Goal: Transaction & Acquisition: Purchase product/service

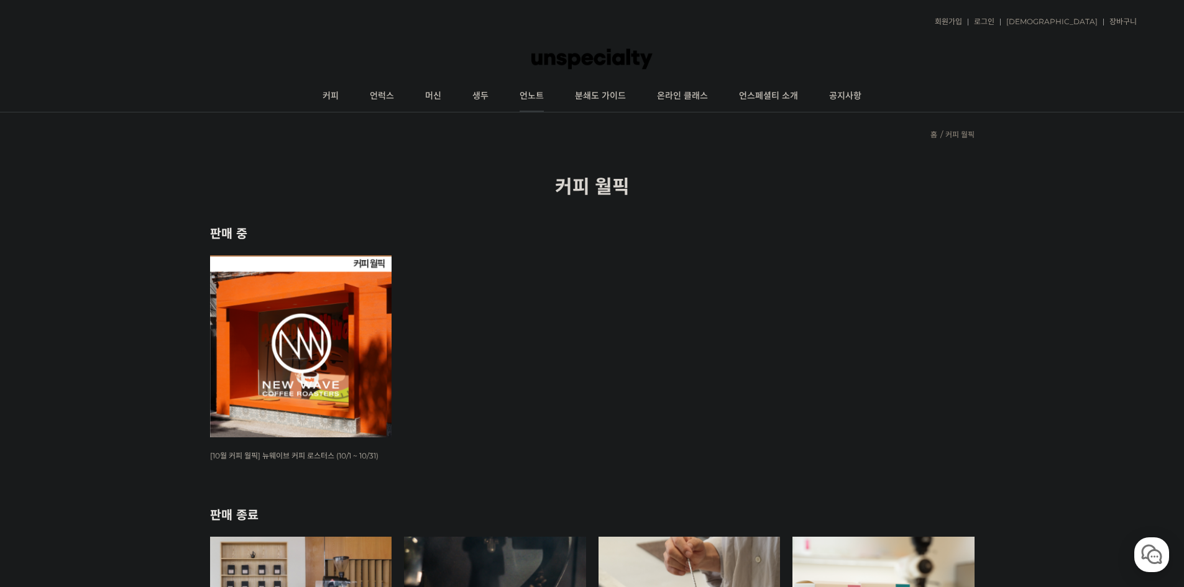
click at [547, 98] on link "언노트" at bounding box center [531, 96] width 55 height 31
click at [698, 95] on link "온라인 클래스" at bounding box center [682, 96] width 82 height 31
click at [322, 94] on link "커피" at bounding box center [330, 96] width 47 height 31
click at [588, 66] on img at bounding box center [591, 58] width 121 height 37
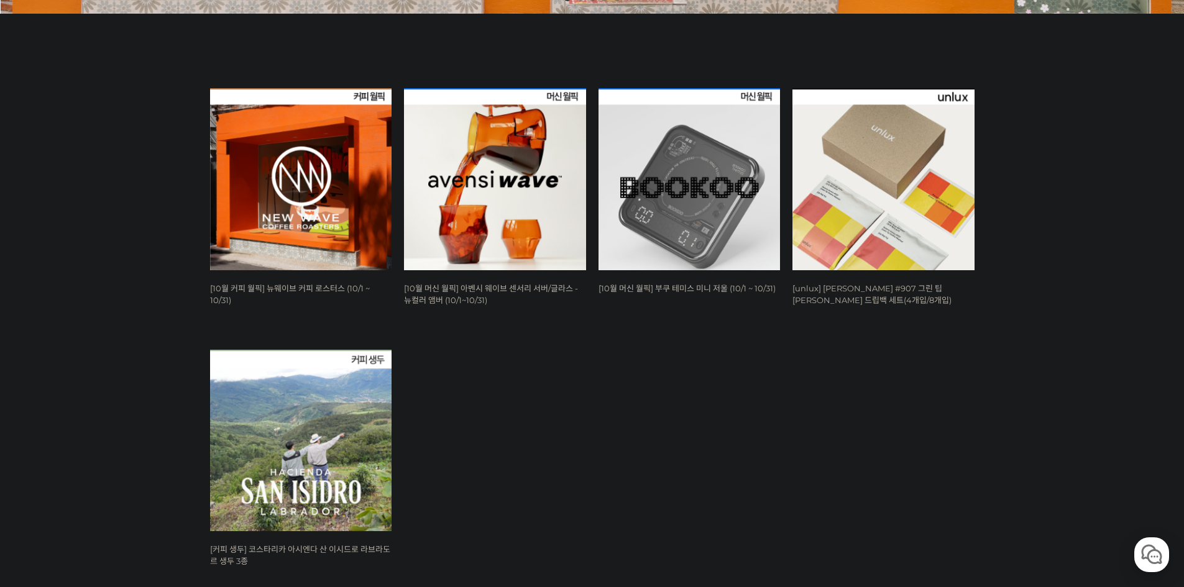
scroll to position [497, 0]
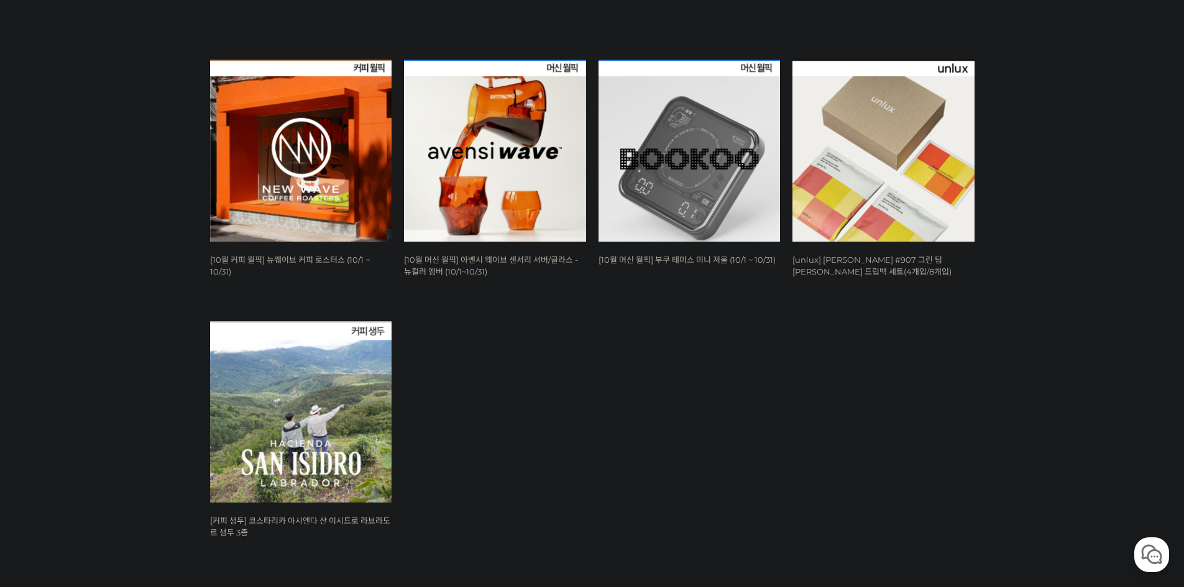
click at [865, 134] on img at bounding box center [883, 151] width 182 height 182
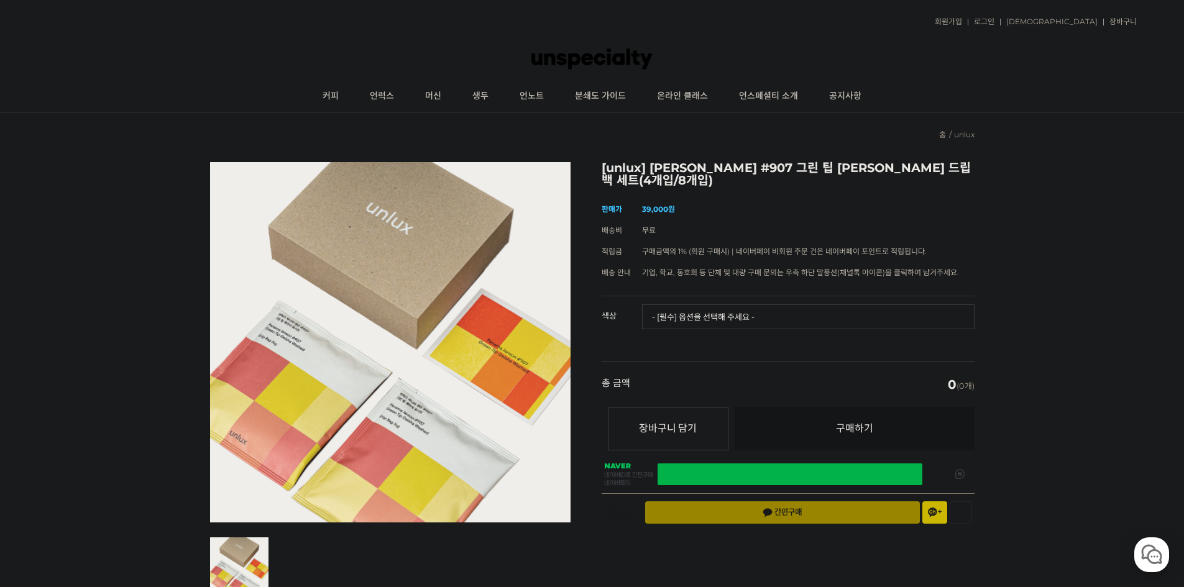
click at [704, 318] on select "- [필수] 옵션을 선택해 주세요 - ------------------- 파나마 잰슨 #907 Standard(4p) 파나마 잰슨 #907 D…" at bounding box center [808, 316] width 332 height 25
click at [693, 312] on select "- [필수] 옵션을 선택해 주세요 - ------------------- 파나마 잰슨 #907 Standard(4p) 파나마 잰슨 #907 D…" at bounding box center [808, 316] width 332 height 25
click at [642, 304] on select "- [필수] 옵션을 선택해 주세요 - ------------------- 파나마 잰슨 #907 Standard(4p) 파나마 잰슨 #907 D…" at bounding box center [808, 316] width 332 height 25
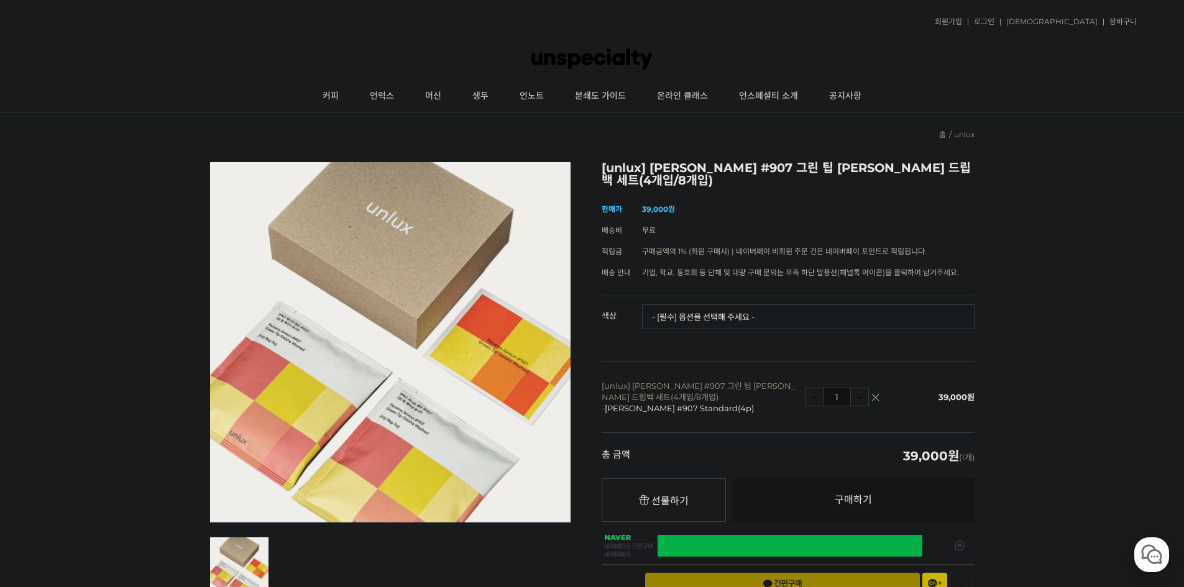
click at [874, 311] on select "- [필수] 옵션을 선택해 주세요 - ------------------- 파나마 잰슨 #907 Standard(4p) 파나마 잰슨 #907 D…" at bounding box center [808, 316] width 332 height 25
click at [642, 304] on select "- [필수] 옵션을 선택해 주세요 - ------------------- 파나마 잰슨 #907 Standard(4p) 파나마 잰슨 #907 D…" at bounding box center [808, 316] width 332 height 25
select select "*"
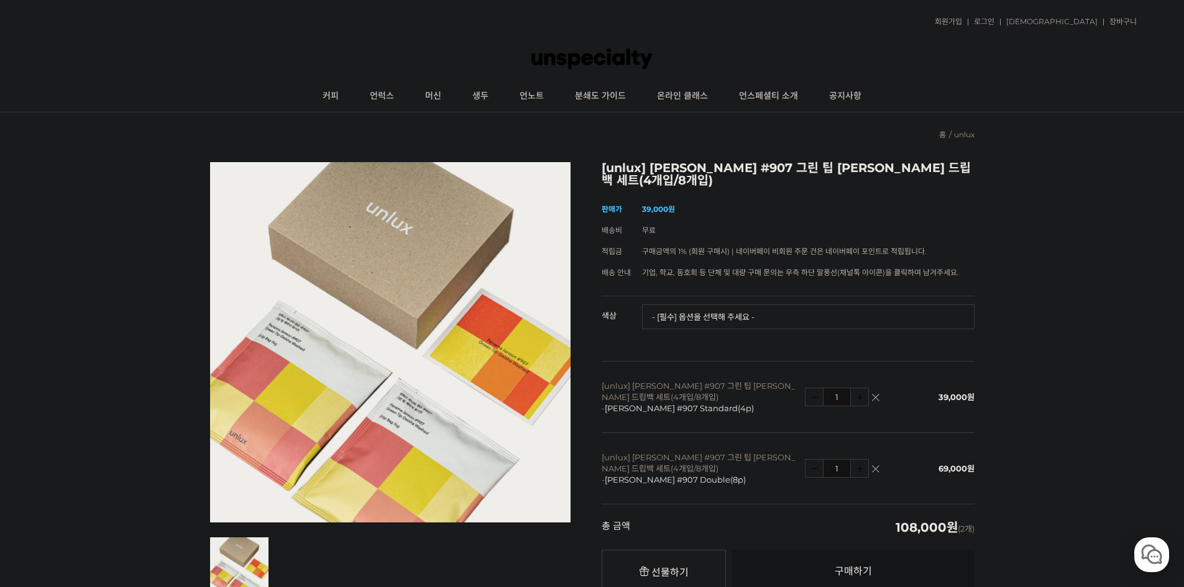
click at [872, 396] on link at bounding box center [875, 397] width 7 height 7
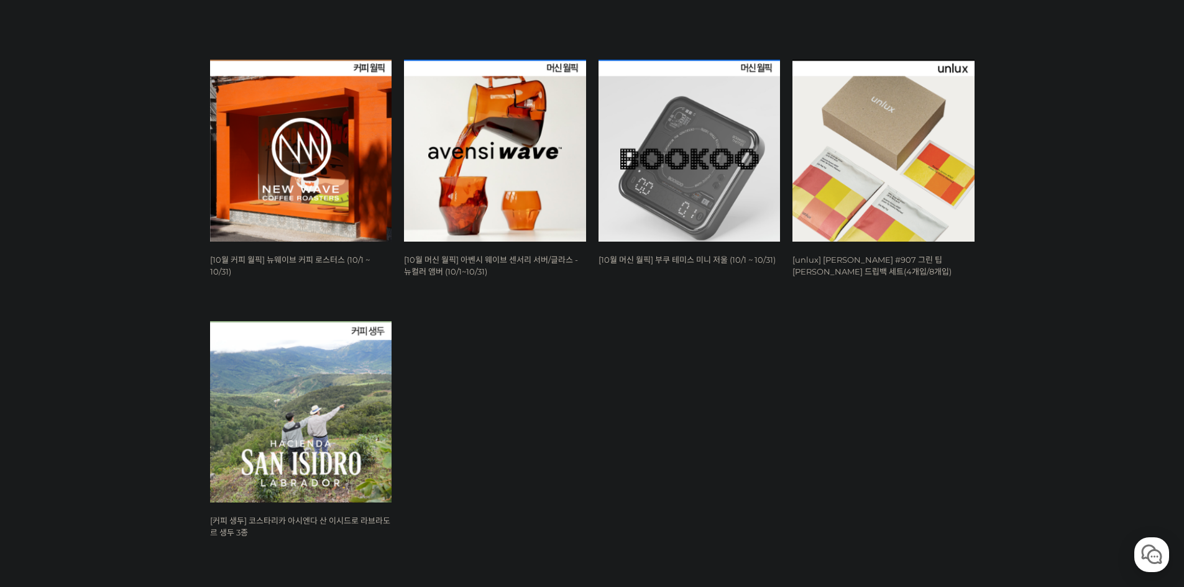
click at [300, 134] on img at bounding box center [301, 151] width 182 height 182
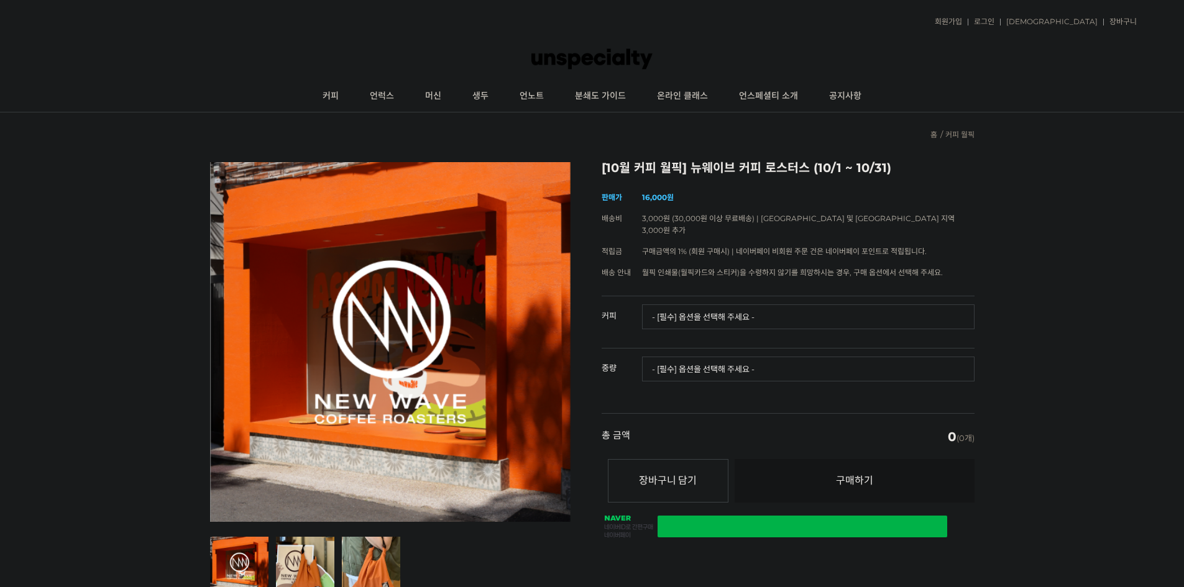
click at [747, 276] on div "[10월 커피 월픽] 뉴웨이브 커피 로스터스 (10/1 ~ 10/31) (해외배송 가능 상품) 기본 정보 상품명 [10월 커피 월픽] 뉴웨이브…" at bounding box center [787, 353] width 373 height 383
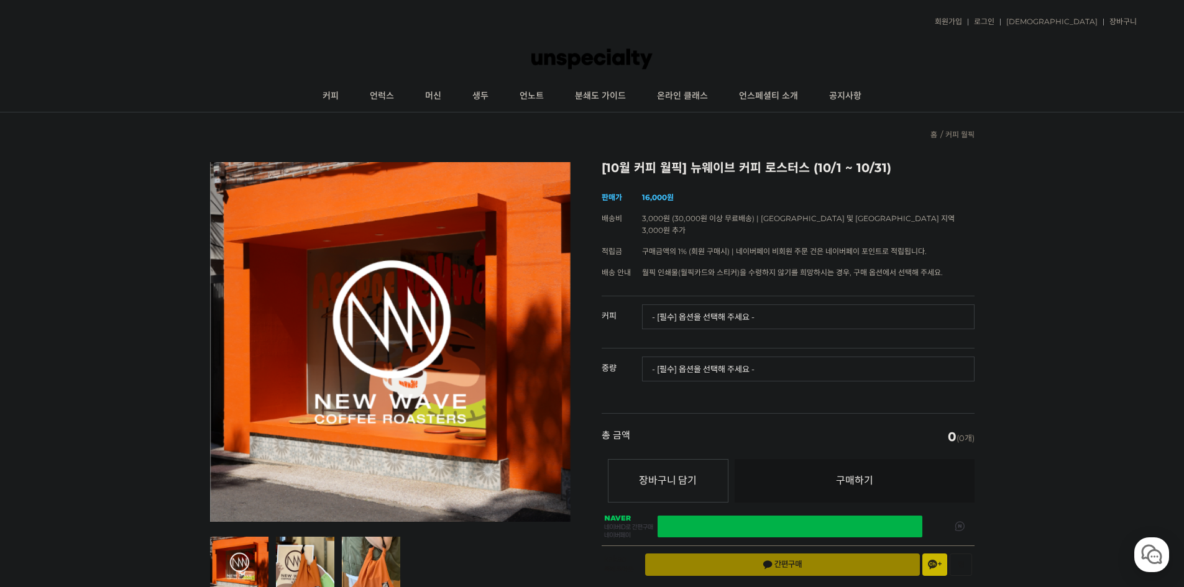
click at [737, 304] on select "- [필수] 옵션을 선택해 주세요 - ------------------- 언스페셜티 분쇄도 가이드 종이 받기 (주문 1건당 최대 1개 제공) …" at bounding box center [808, 316] width 332 height 25
click at [642, 304] on select "- [필수] 옵션을 선택해 주세요 - ------------------- 언스페셜티 분쇄도 가이드 종이 받기 (주문 1건당 최대 1개 제공) …" at bounding box center [808, 316] width 332 height 25
click at [779, 312] on select "- [필수] 옵션을 선택해 주세요 - ------------------- 언스페셜티 분쇄도 가이드 종이 받기 (주문 1건당 최대 1개 제공) …" at bounding box center [808, 316] width 332 height 25
select select "*"
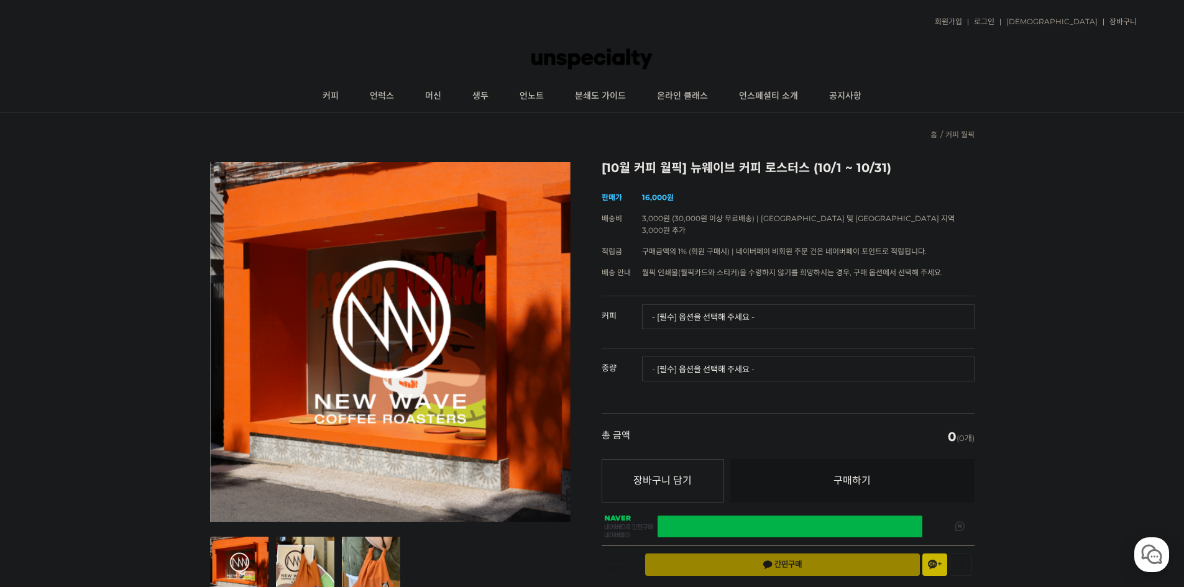
click at [874, 306] on select "- [필수] 옵션을 선택해 주세요 - ------------------- 언스페셜티 분쇄도 가이드 종이 받기 (주문 1건당 최대 1개 제공) …" at bounding box center [808, 316] width 332 height 25
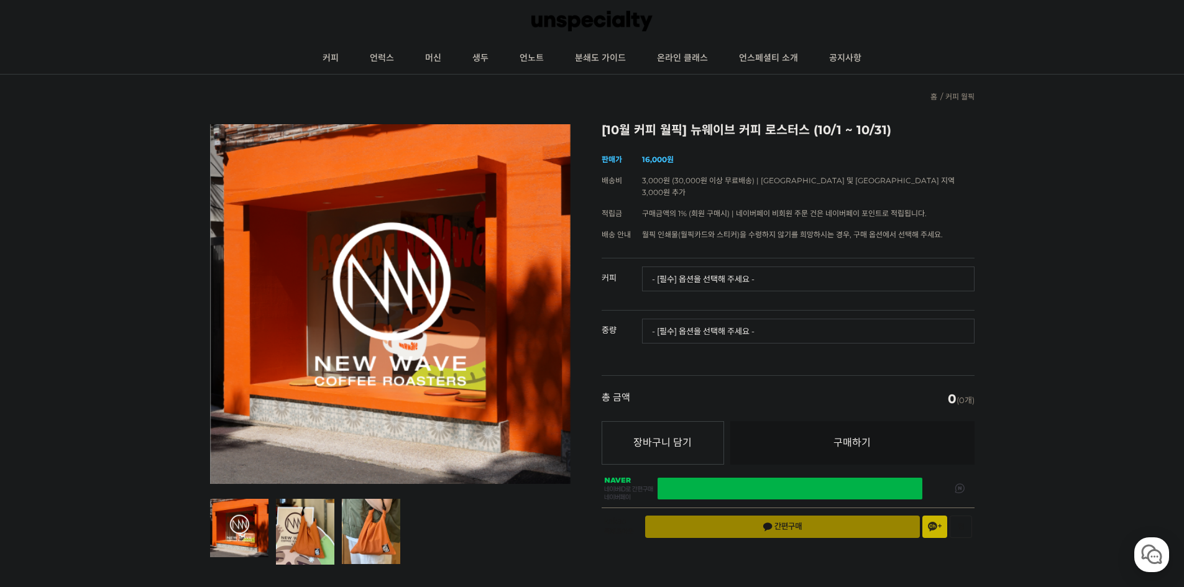
scroll to position [62, 0]
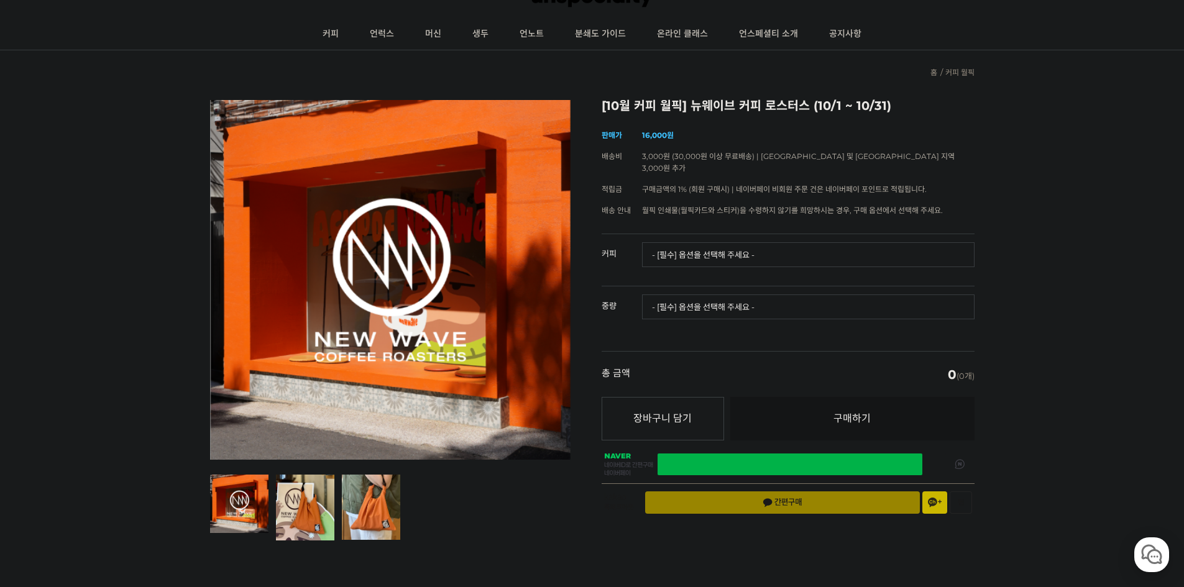
click at [744, 299] on select "- [필수] 옵션을 선택해 주세요 - ------------------- 해당없음" at bounding box center [808, 306] width 332 height 25
click at [744, 294] on select "- [필수] 옵션을 선택해 주세요 - ------------------- 해당없음" at bounding box center [808, 306] width 332 height 25
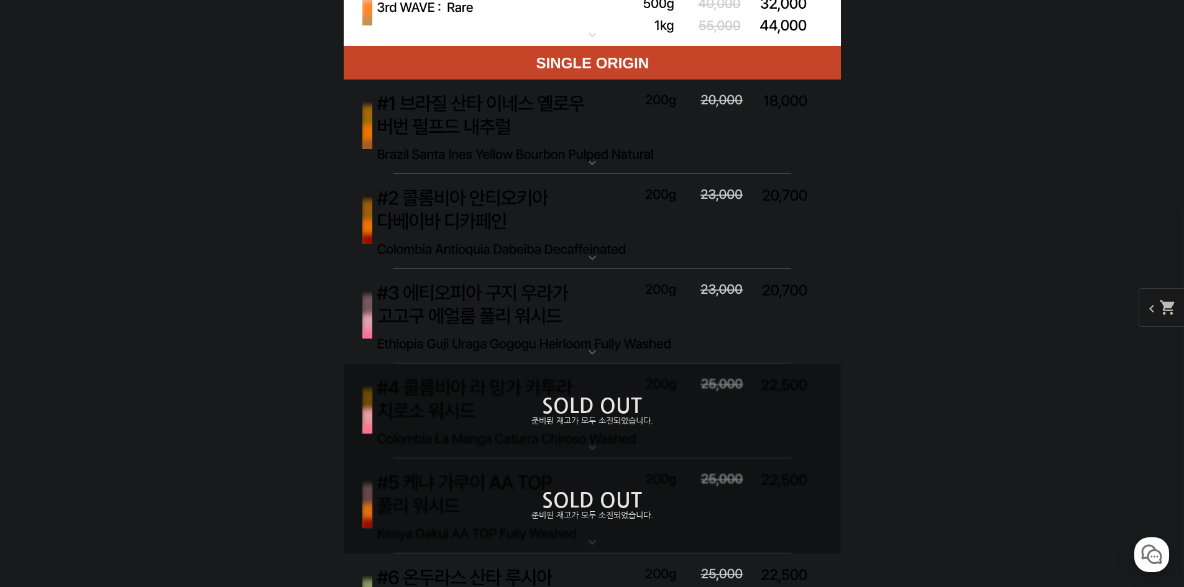
scroll to position [4287, 0]
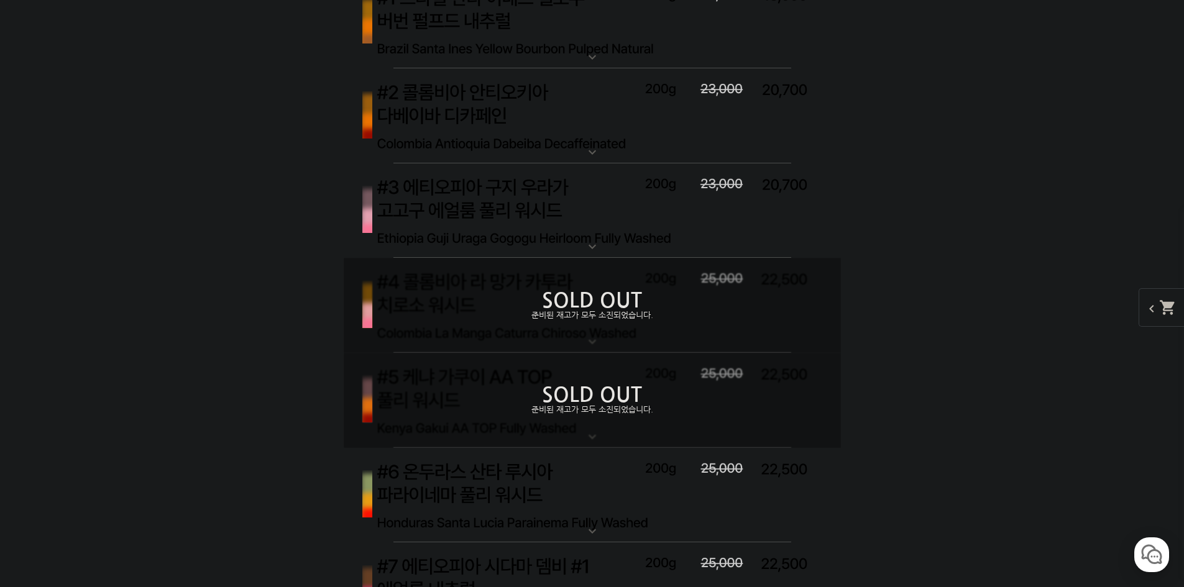
click at [643, 206] on img at bounding box center [592, 211] width 497 height 96
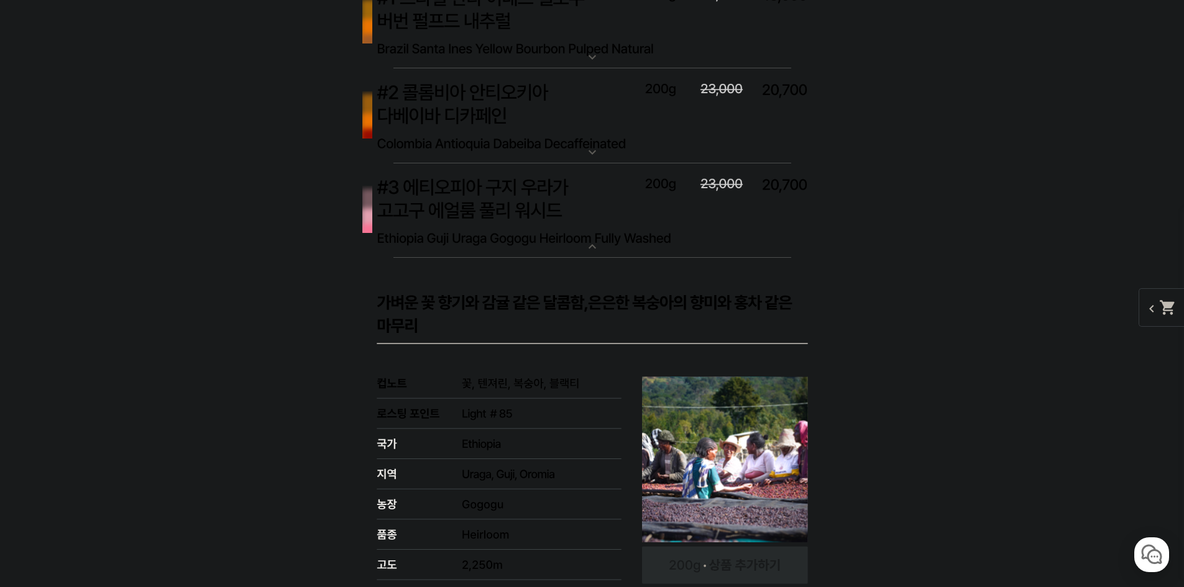
click at [643, 206] on img at bounding box center [592, 211] width 497 height 96
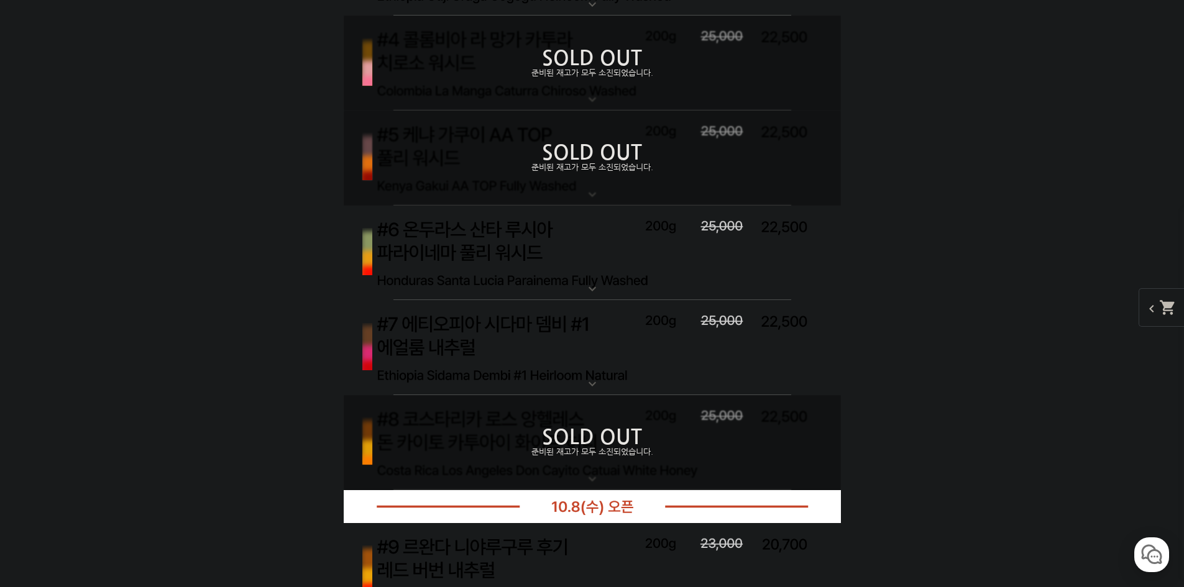
scroll to position [4598, 0]
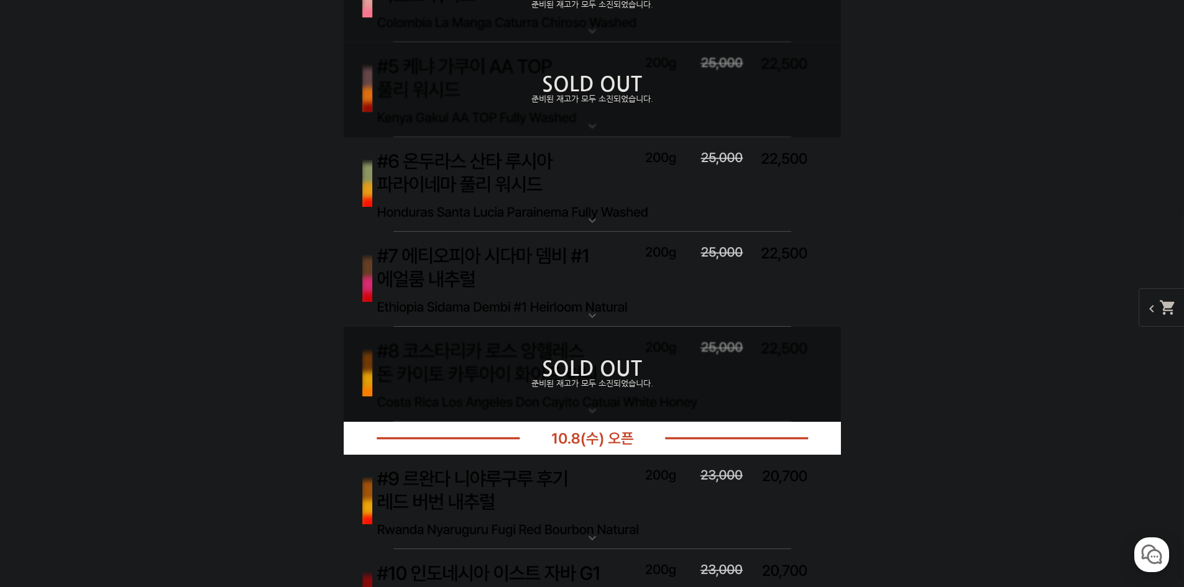
click at [596, 201] on img at bounding box center [592, 185] width 497 height 96
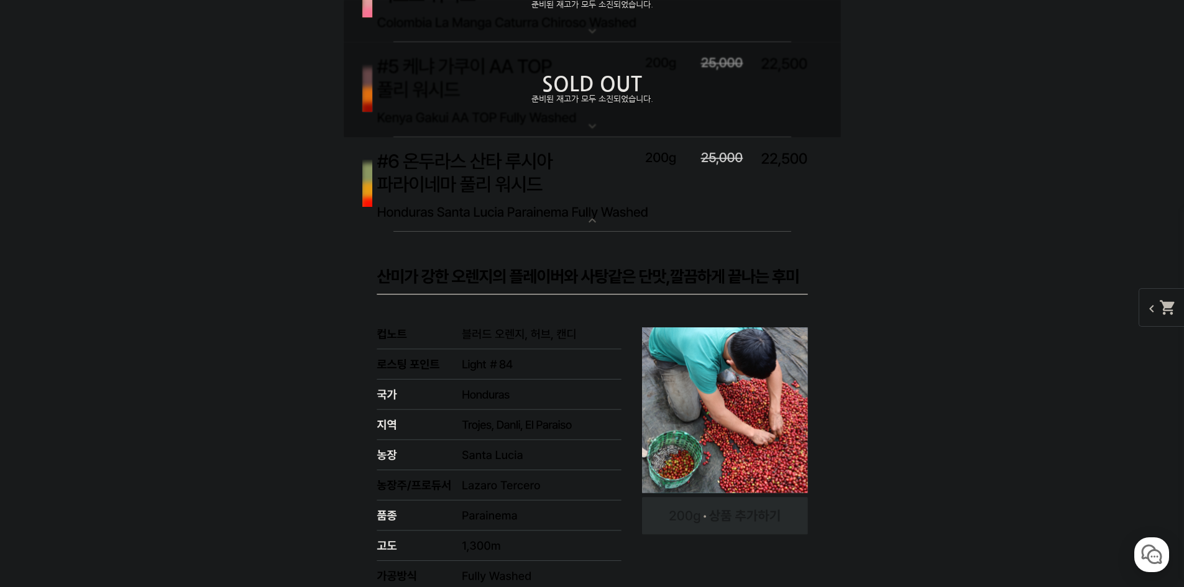
click at [596, 201] on img at bounding box center [592, 185] width 497 height 96
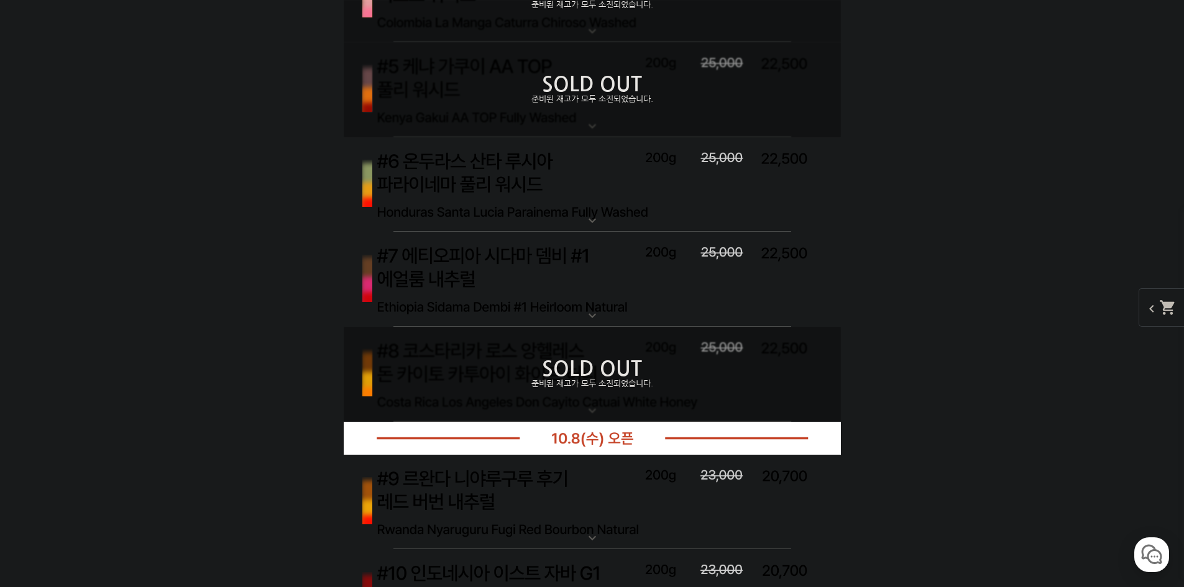
click at [587, 294] on img at bounding box center [592, 280] width 497 height 96
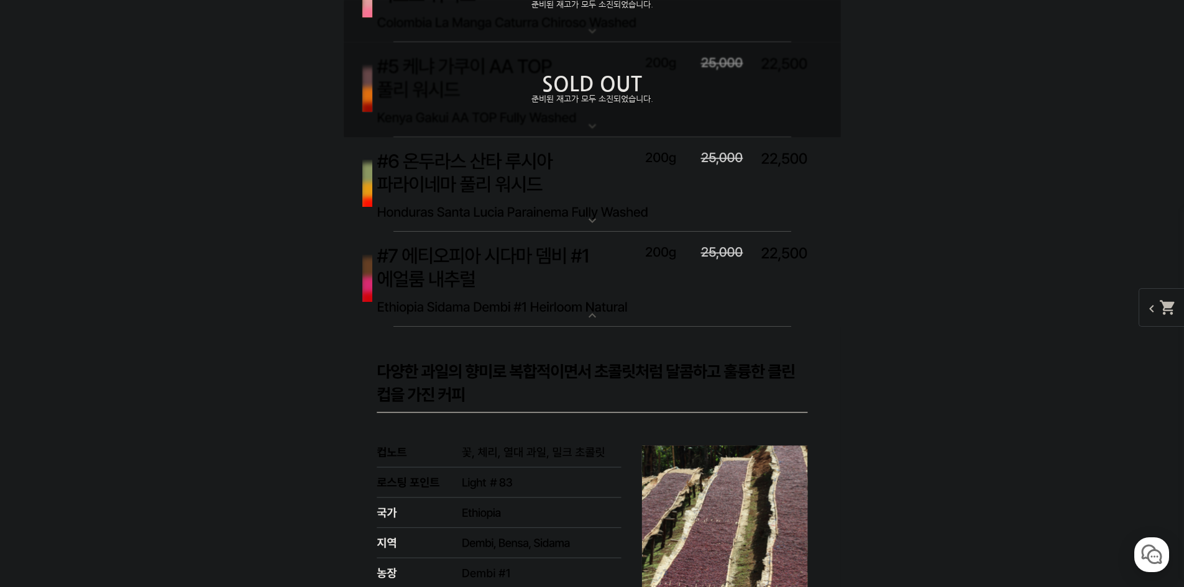
click at [562, 262] on img at bounding box center [592, 280] width 497 height 96
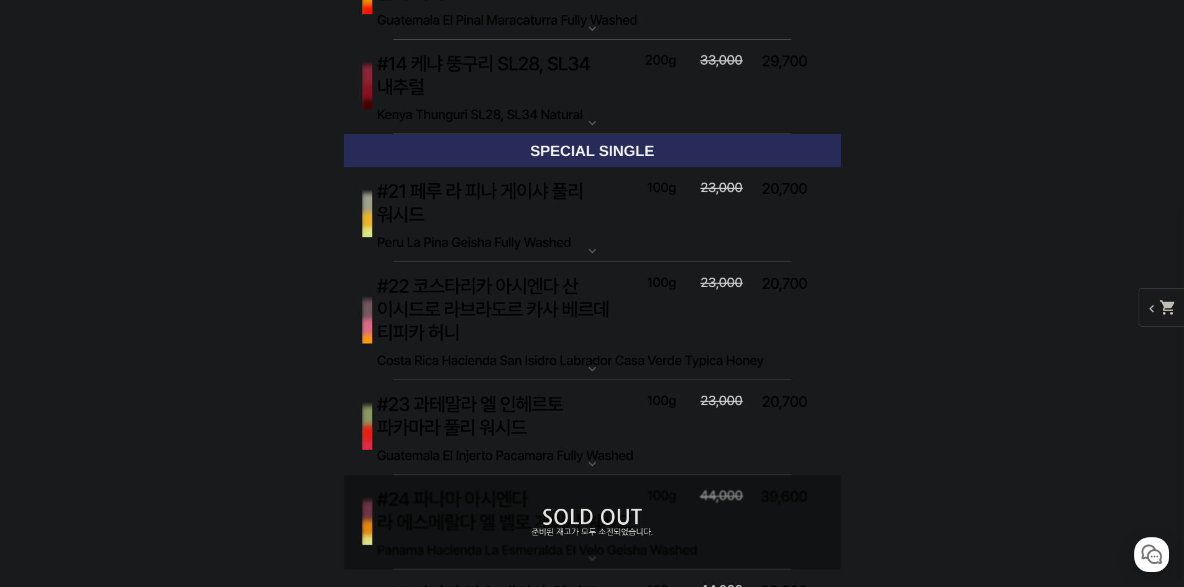
scroll to position [5467, 0]
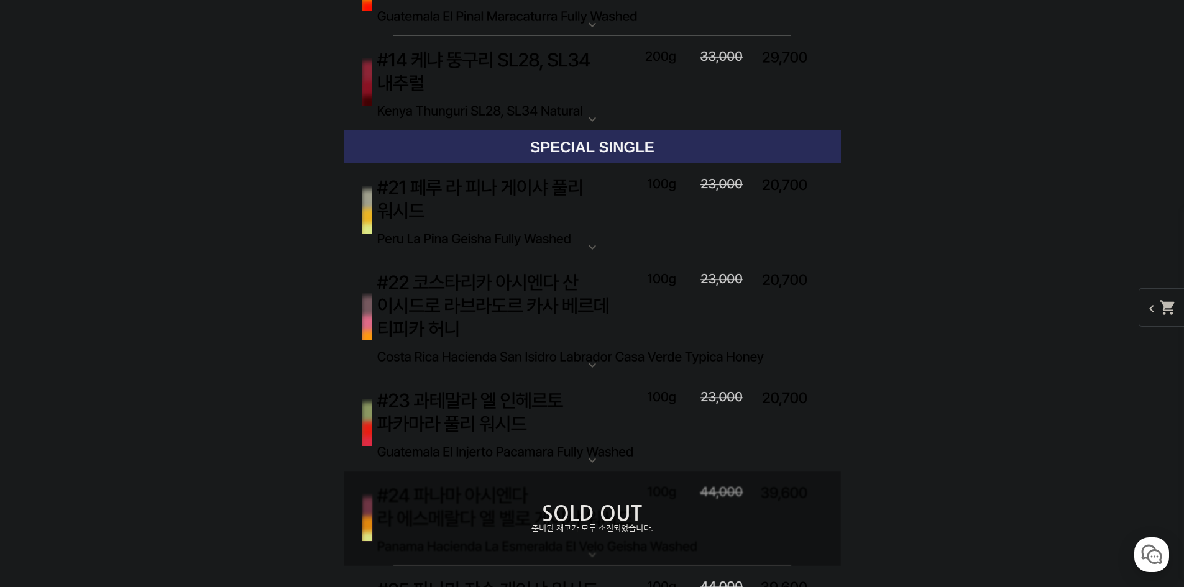
click at [645, 227] on img at bounding box center [592, 211] width 497 height 96
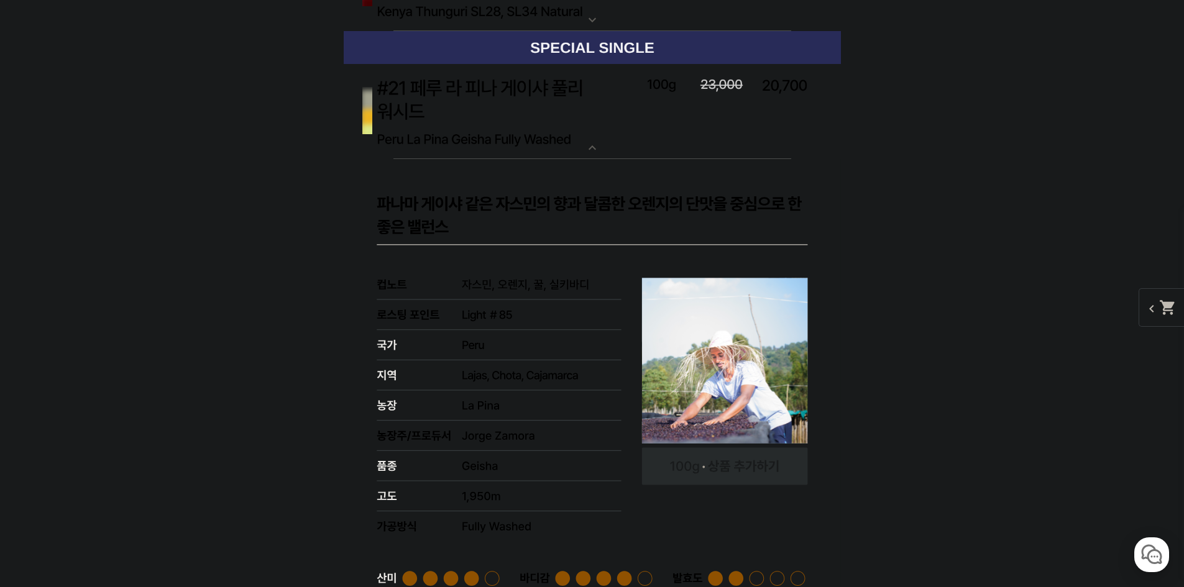
scroll to position [5654, 0]
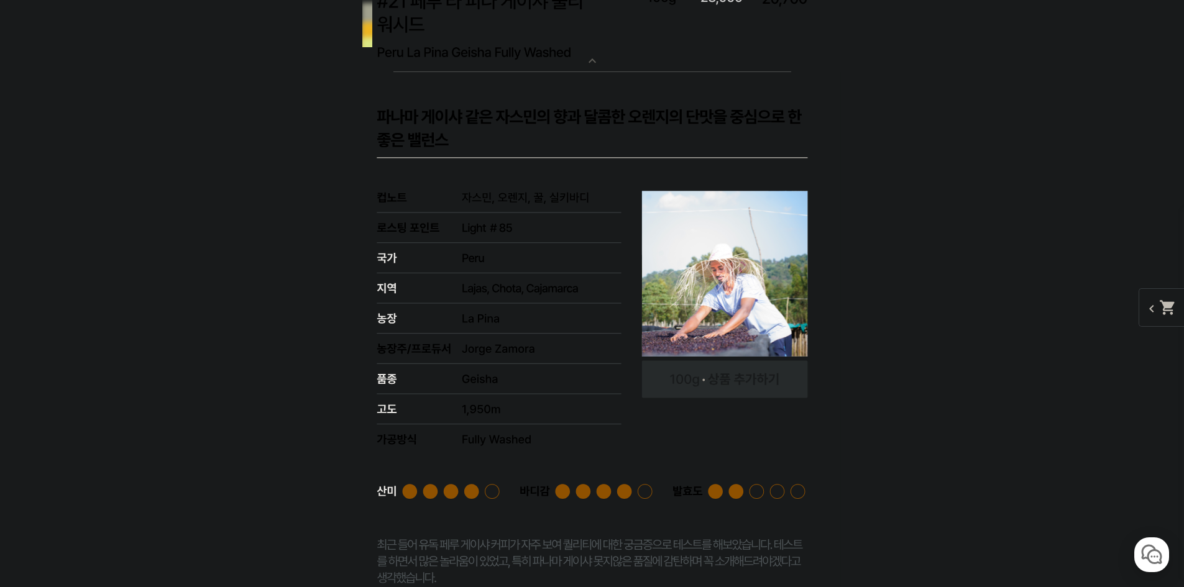
click at [568, 67] on img at bounding box center [592, 25] width 497 height 96
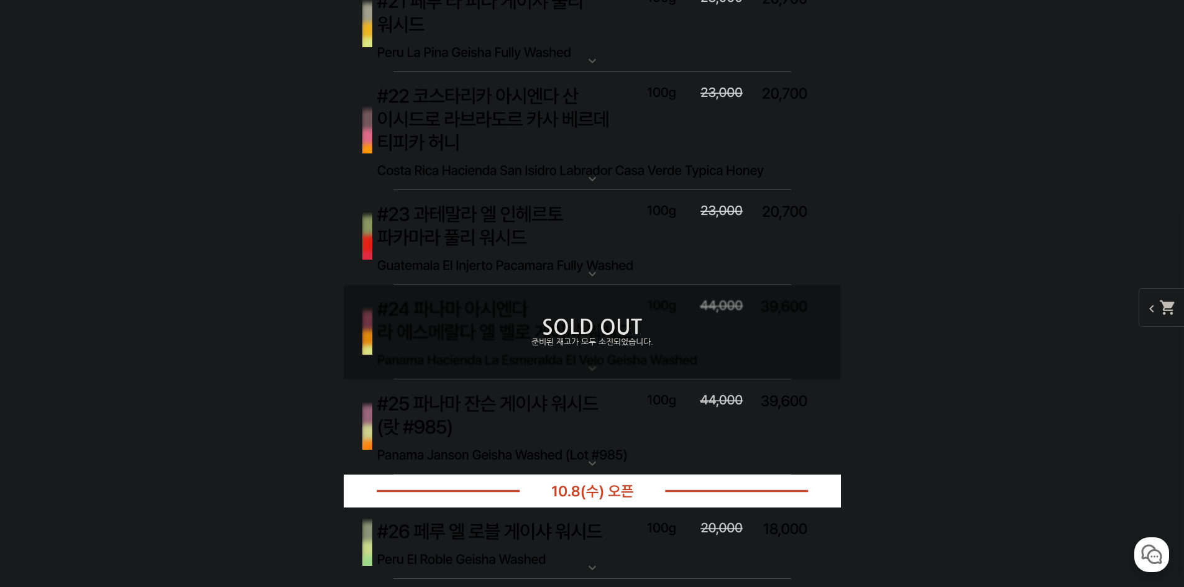
scroll to position [5592, 0]
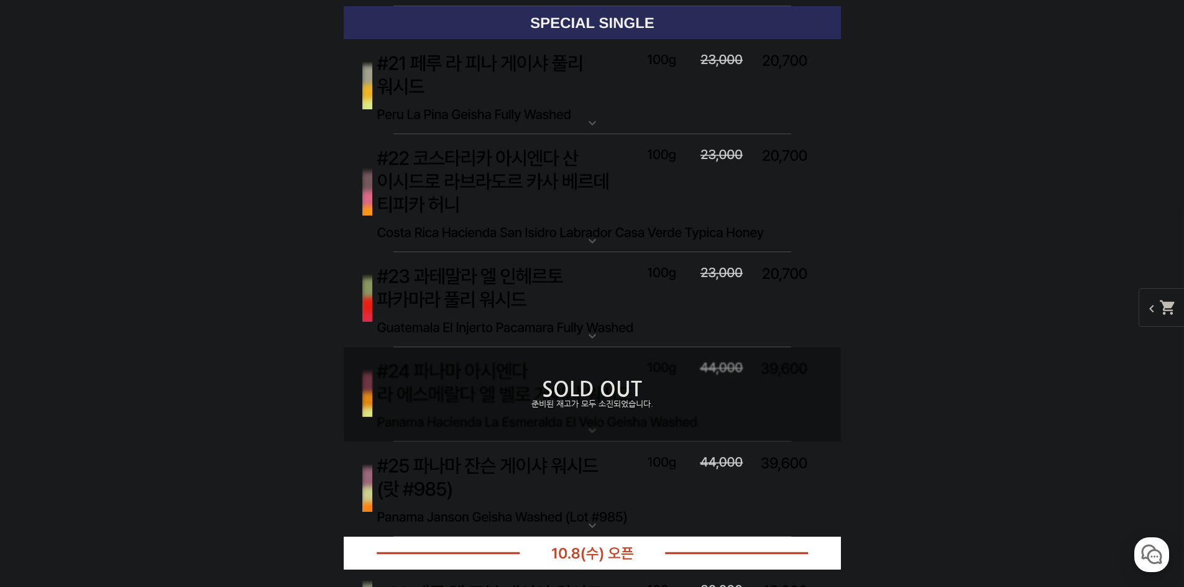
click at [546, 156] on img at bounding box center [592, 193] width 497 height 119
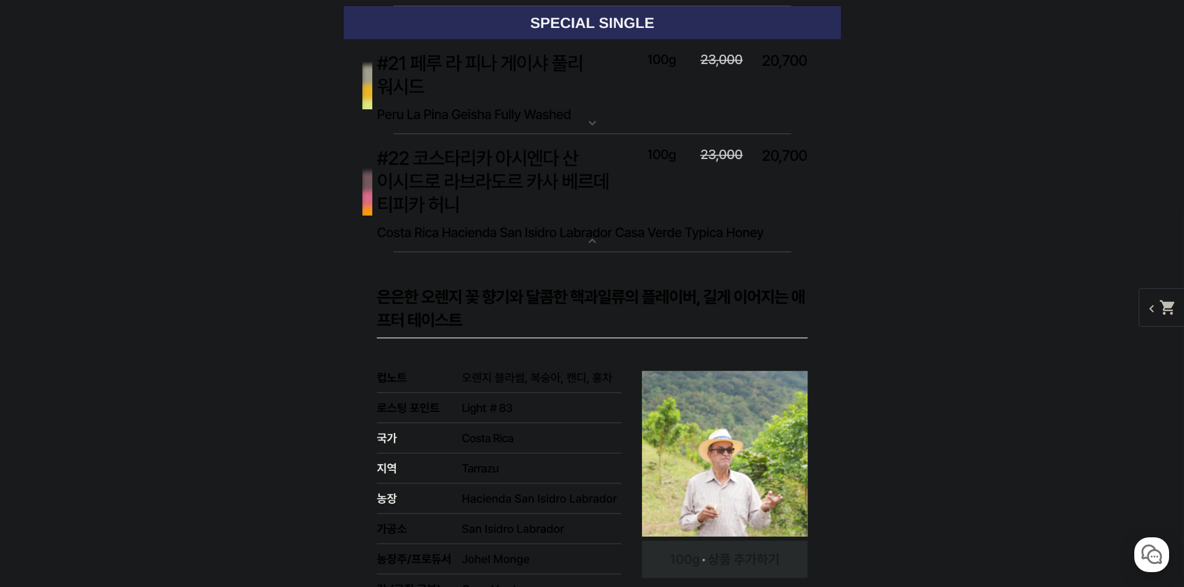
click at [587, 218] on img at bounding box center [592, 193] width 497 height 119
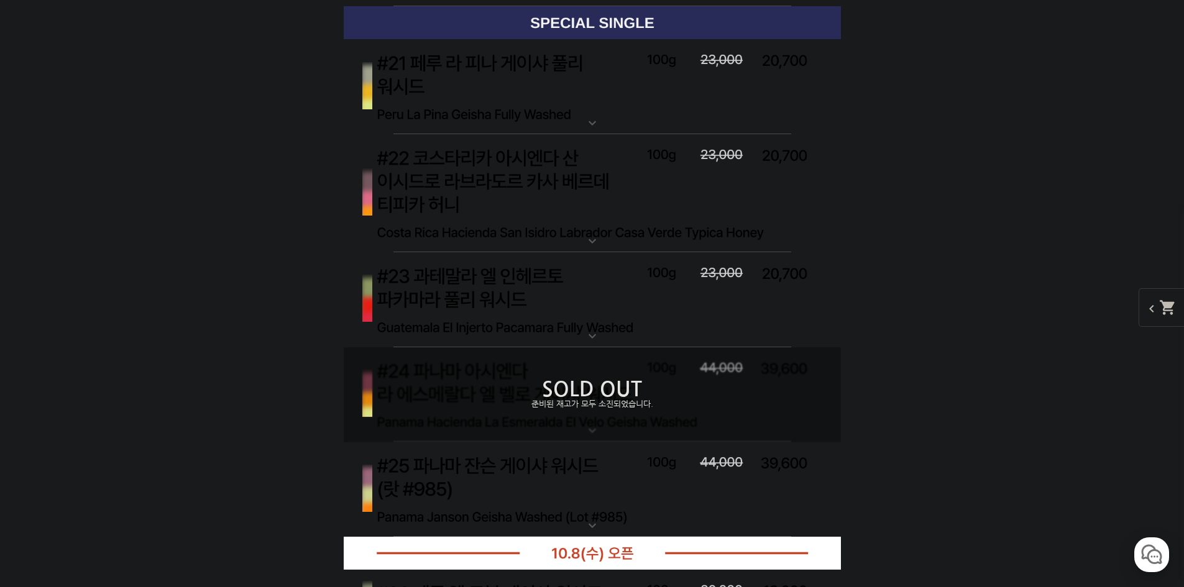
click at [579, 203] on img at bounding box center [592, 193] width 497 height 119
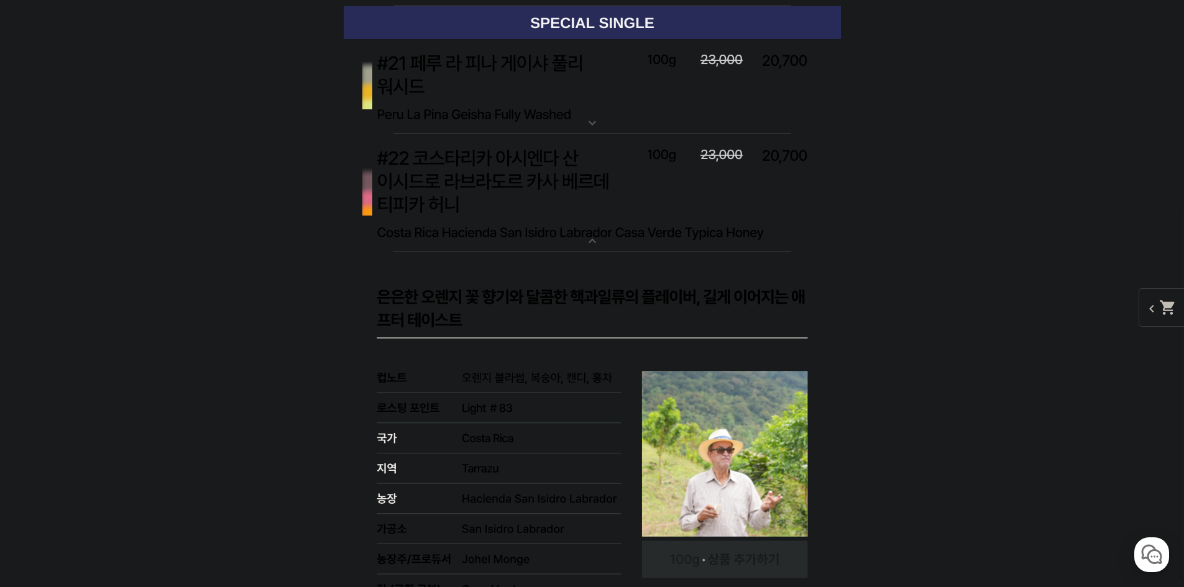
click at [579, 203] on img at bounding box center [592, 193] width 497 height 119
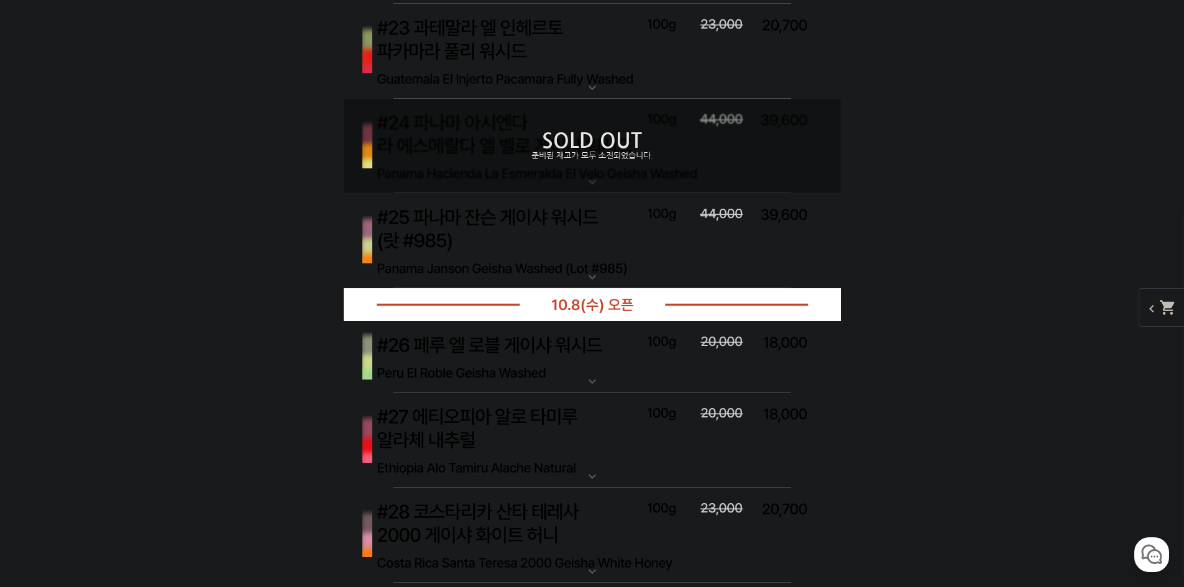
scroll to position [6027, 0]
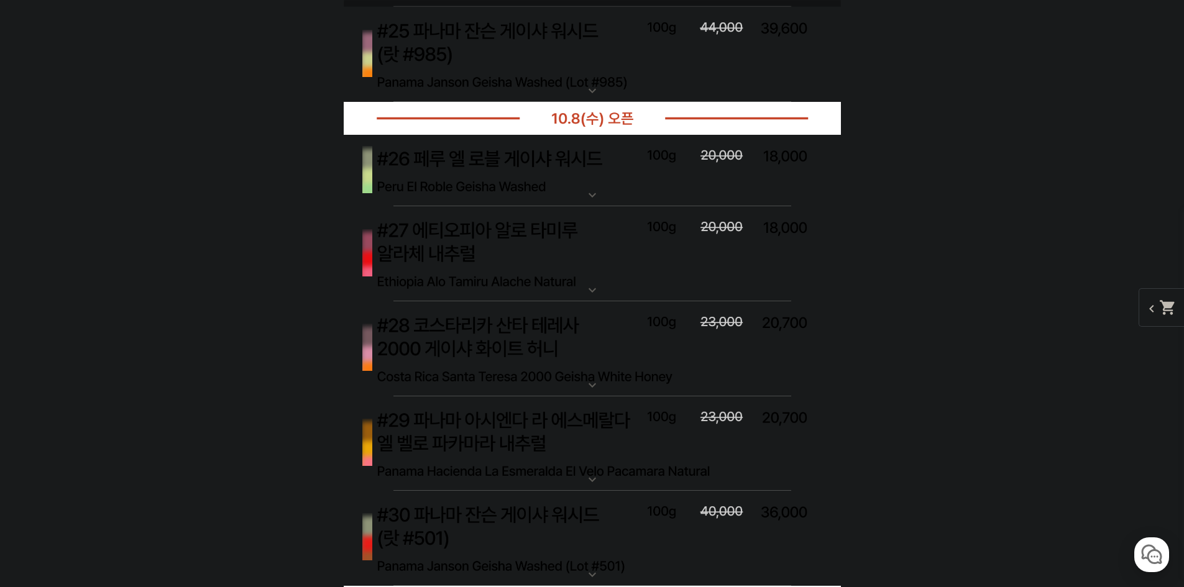
click at [582, 185] on img at bounding box center [592, 171] width 497 height 72
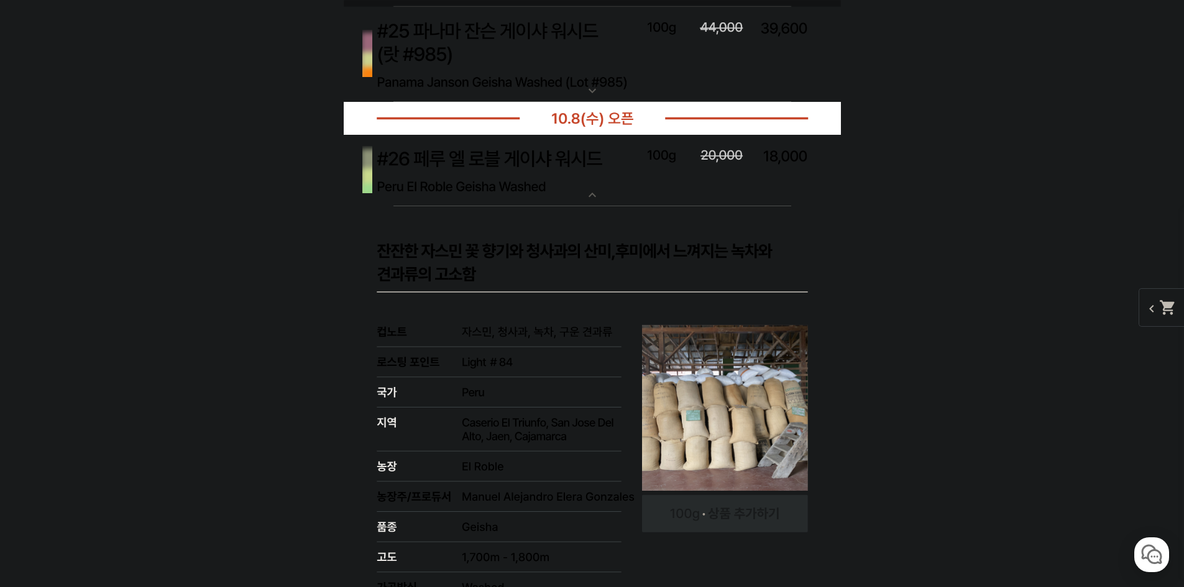
click at [582, 185] on img at bounding box center [592, 171] width 497 height 72
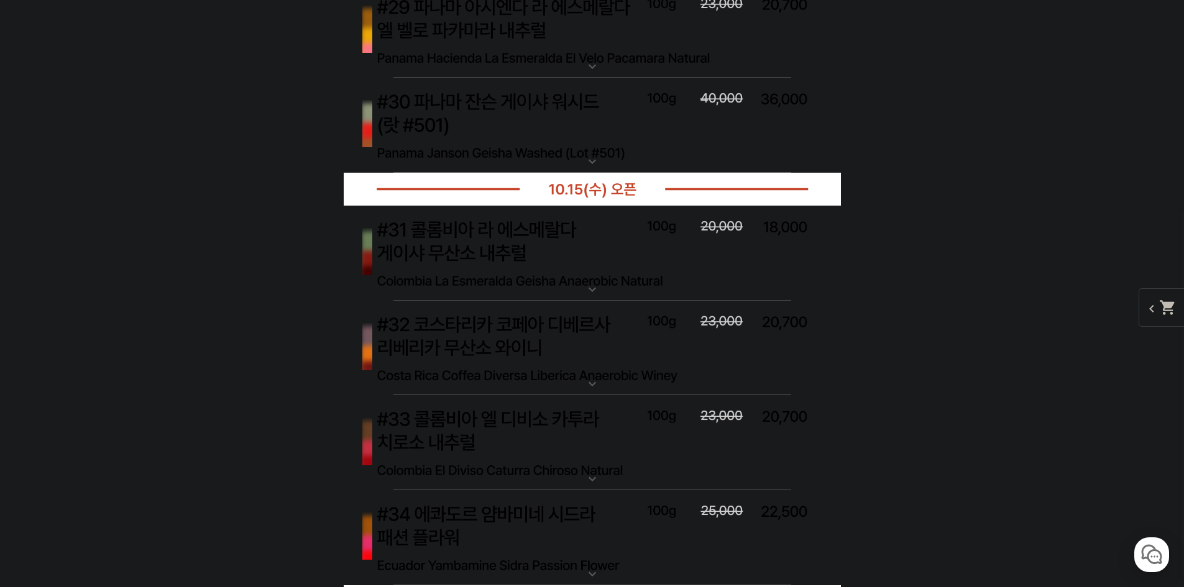
scroll to position [6462, 0]
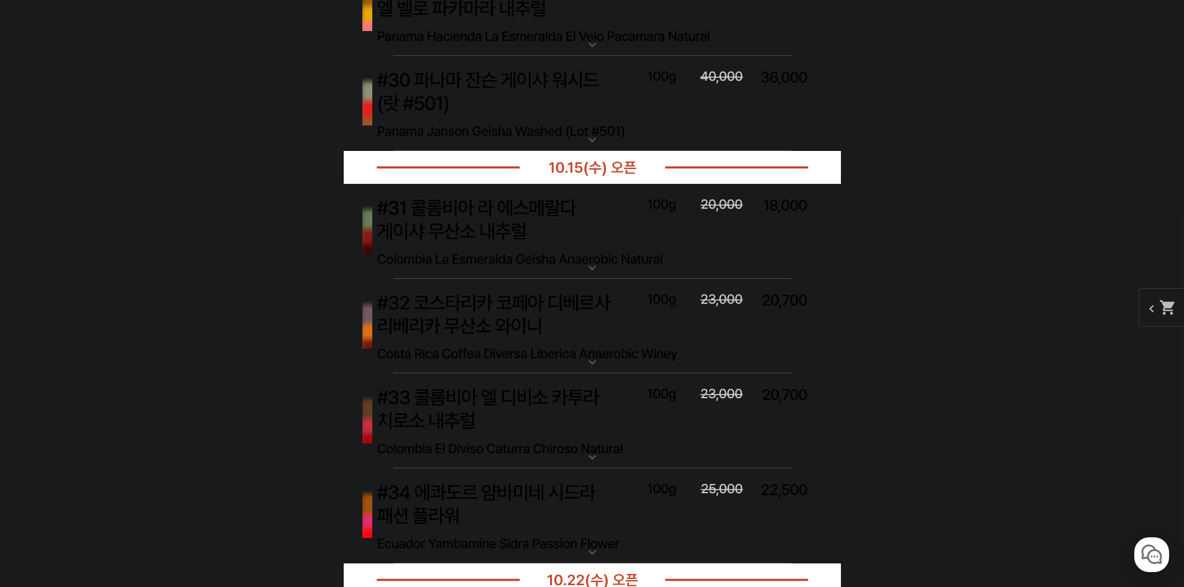
click at [564, 233] on img at bounding box center [592, 232] width 497 height 96
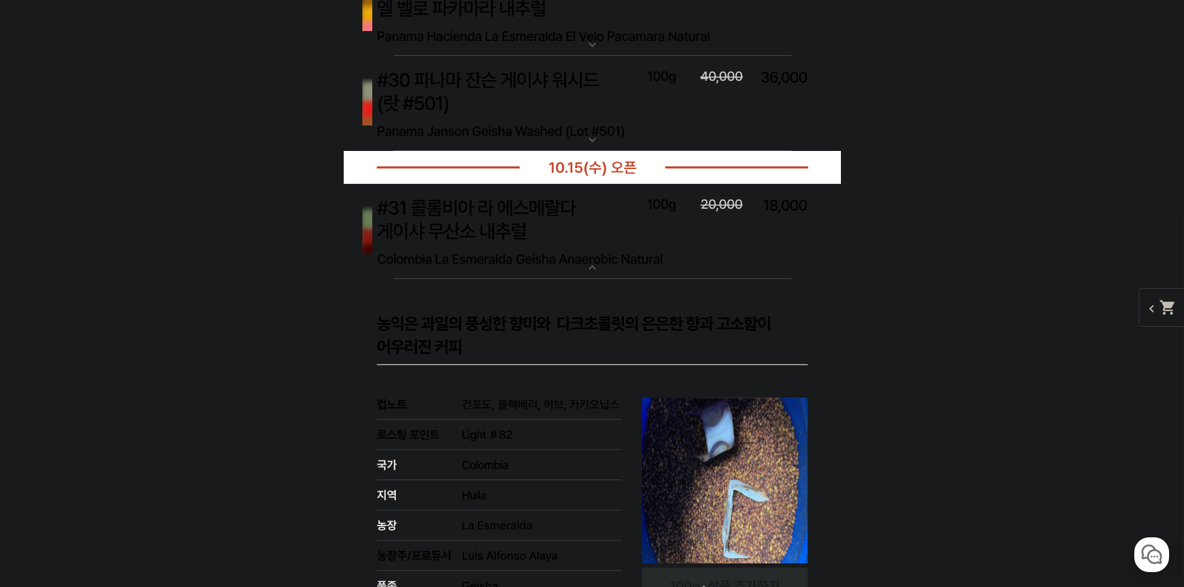
click at [562, 237] on img at bounding box center [592, 232] width 497 height 96
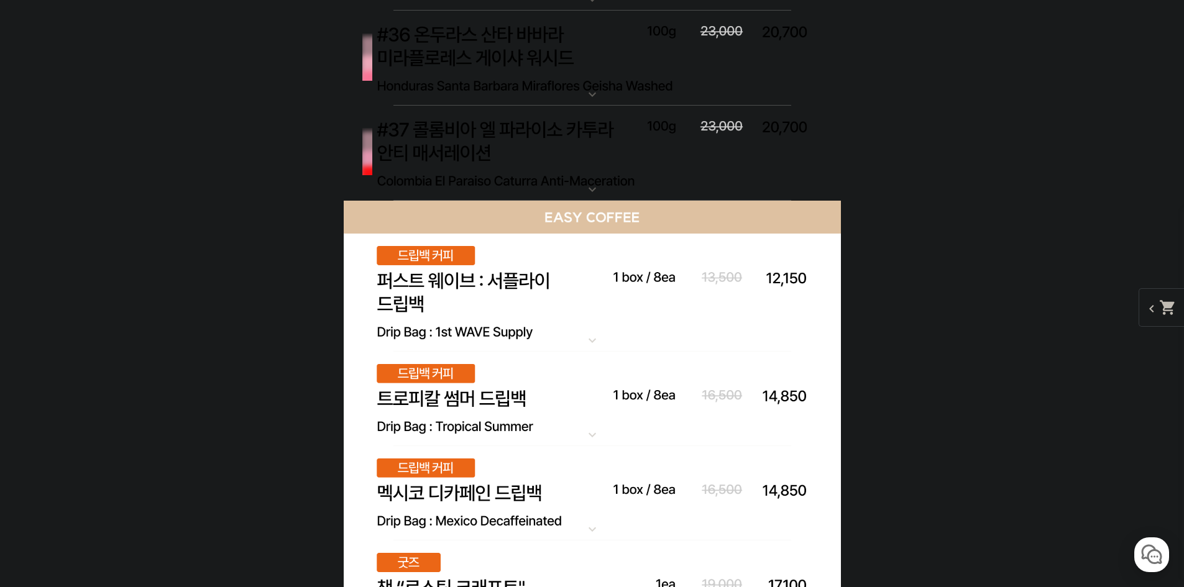
scroll to position [7145, 0]
